Goal: Obtain resource: Download file/media

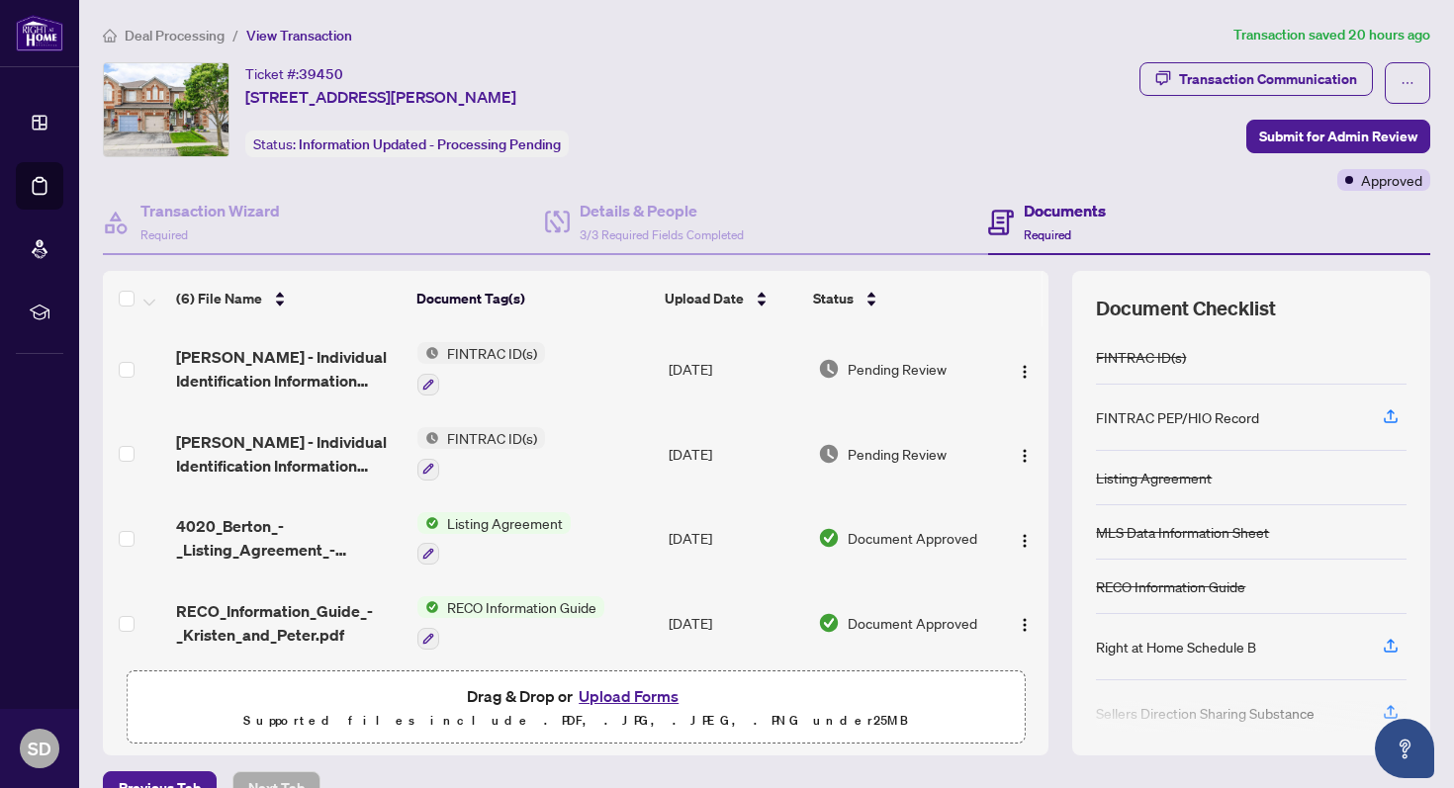
scroll to position [175, 0]
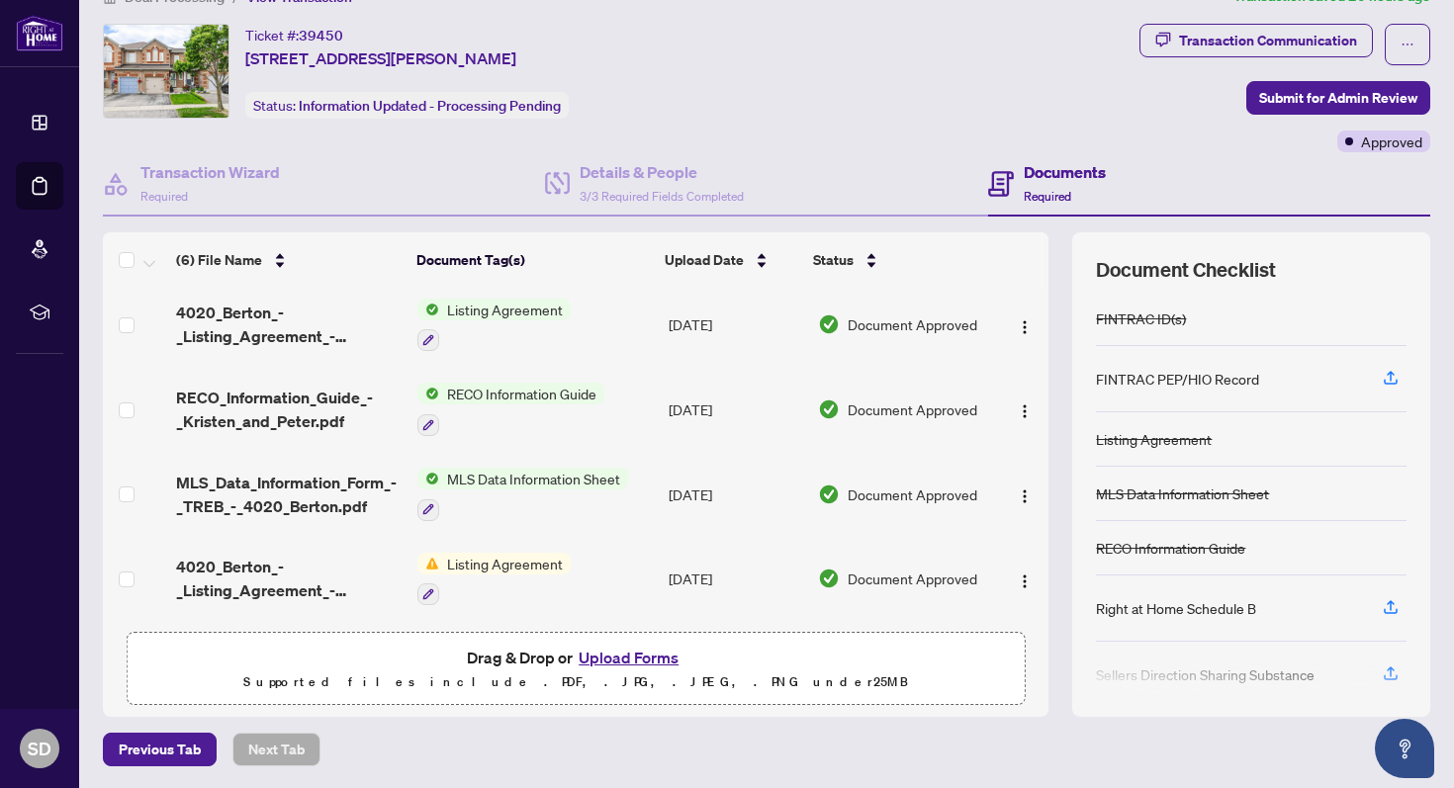
click at [524, 313] on span "Listing Agreement" at bounding box center [505, 310] width 132 height 22
click at [478, 302] on span "Listing Agreement" at bounding box center [505, 310] width 132 height 22
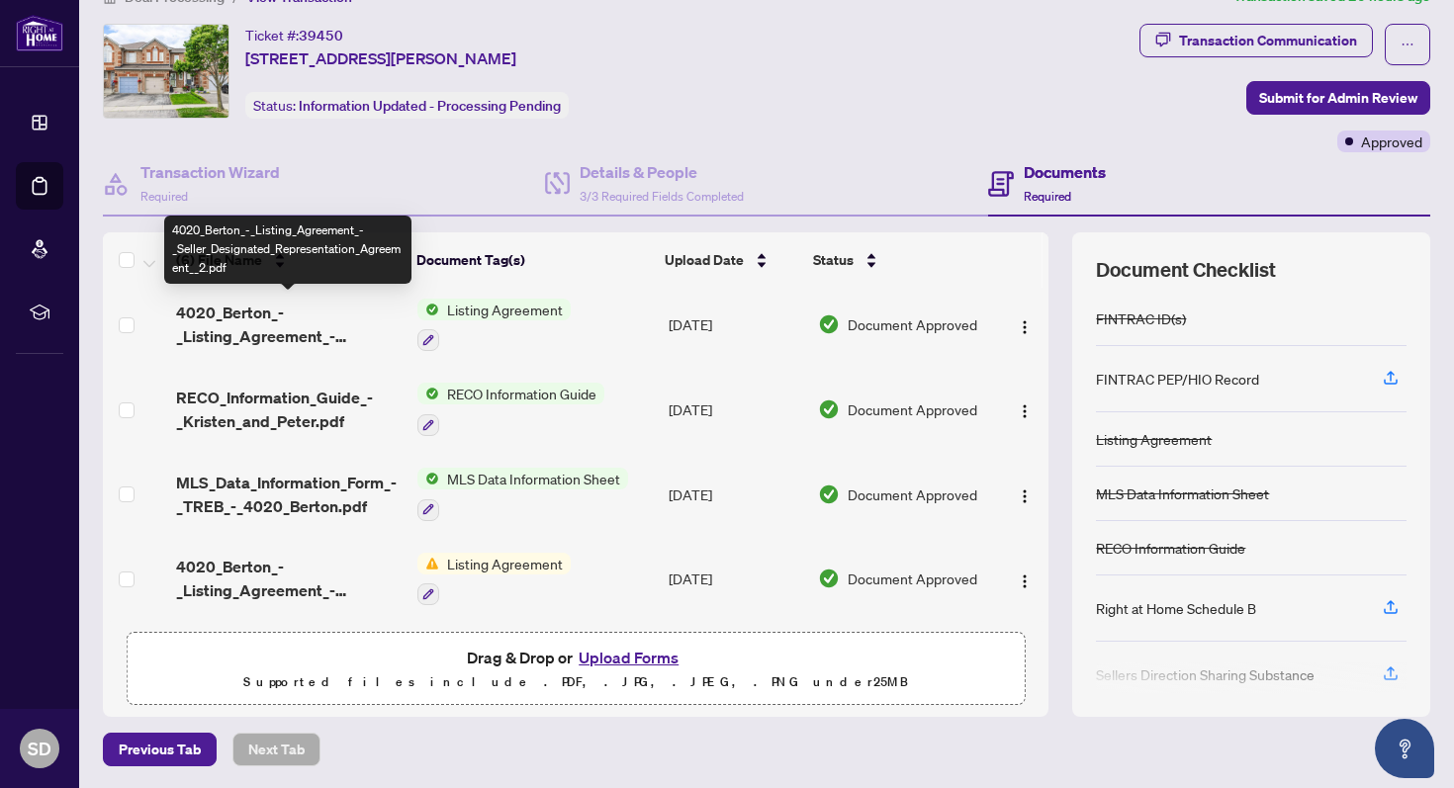
click at [241, 324] on span "4020_Berton_-_Listing_Agreement_-_Seller_Designated_Representation_Agreement__2…" at bounding box center [288, 324] width 225 height 47
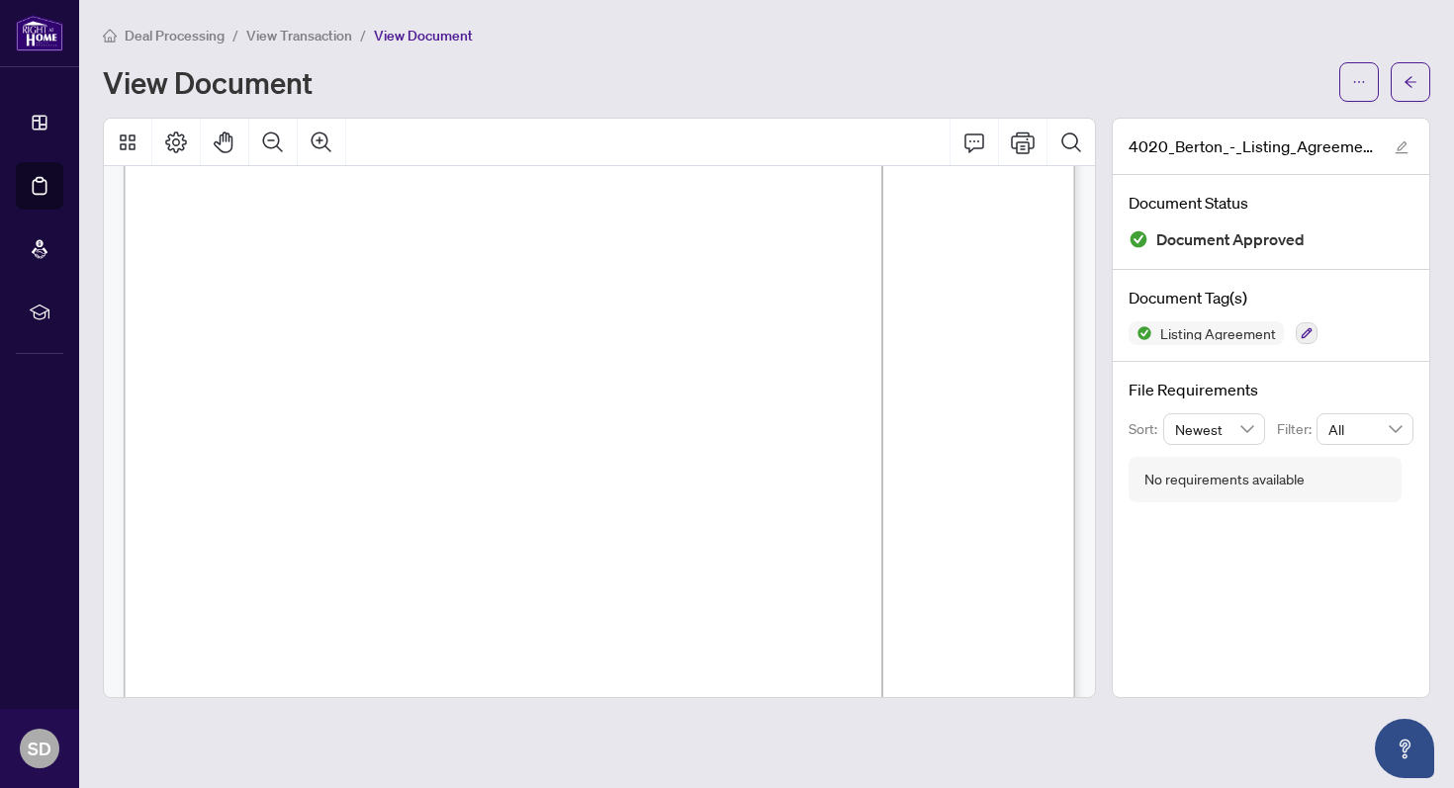
scroll to position [5788, 0]
